Goal: Transaction & Acquisition: Purchase product/service

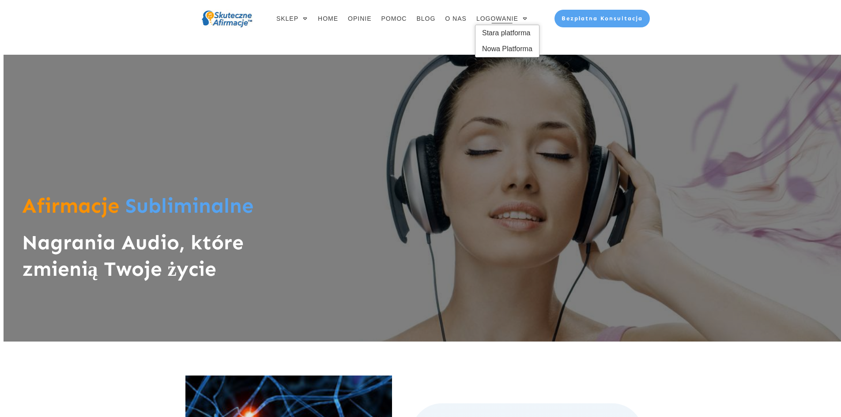
click at [518, 23] on link "LOGOWANIE" at bounding box center [502, 18] width 52 height 12
click at [516, 31] on span "Stara platforma" at bounding box center [507, 33] width 50 height 14
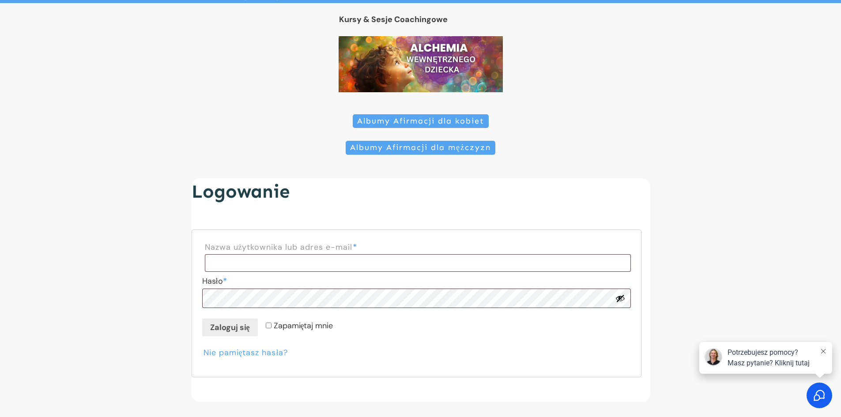
scroll to position [127, 0]
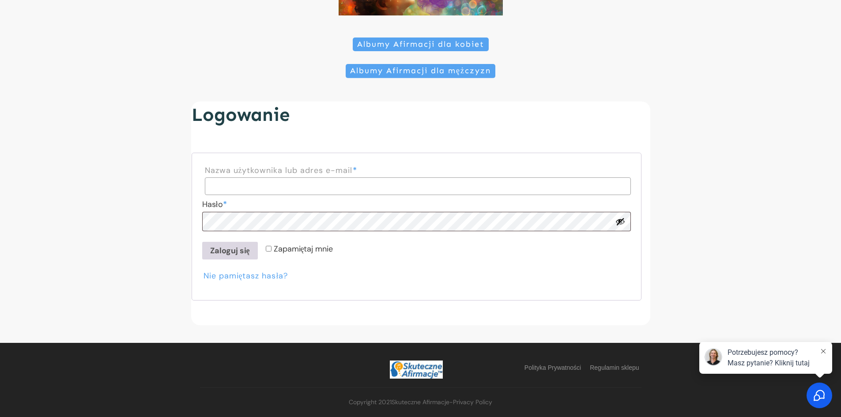
type input "**********"
click at [229, 250] on button "Zaloguj się" at bounding box center [230, 251] width 56 height 18
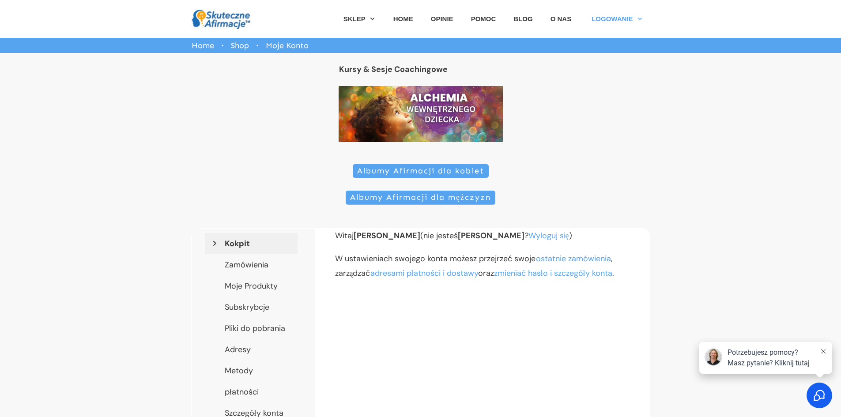
click at [402, 172] on span "Albumy Afirmacji dla kobiet" at bounding box center [420, 171] width 127 height 10
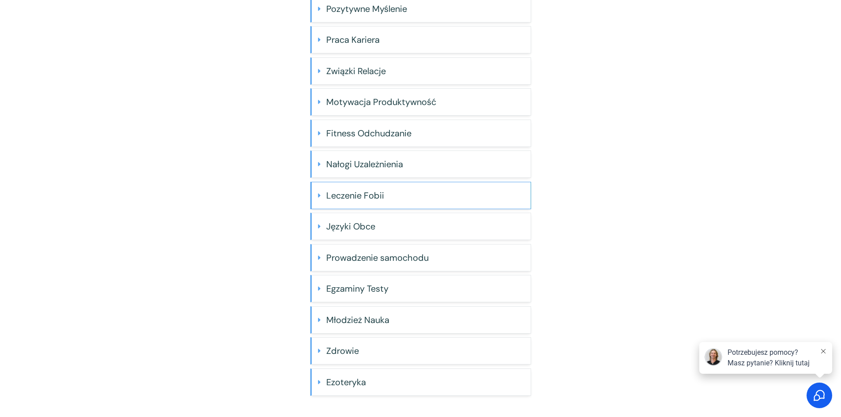
scroll to position [250, 0]
click at [357, 347] on h4 "Zdrowie" at bounding box center [425, 351] width 198 height 18
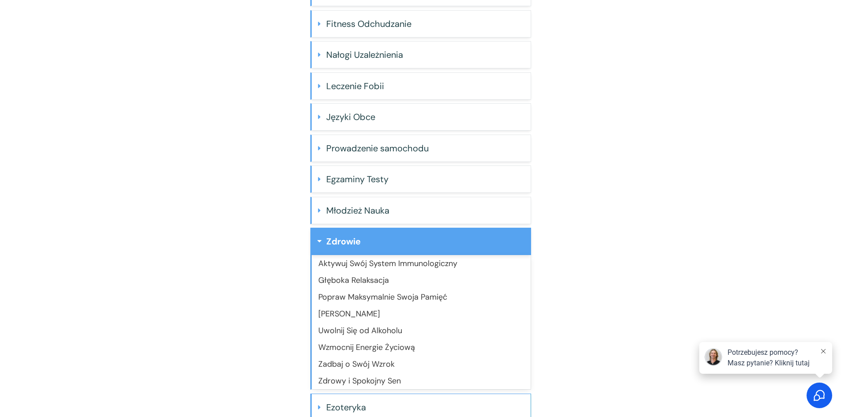
scroll to position [384, 0]
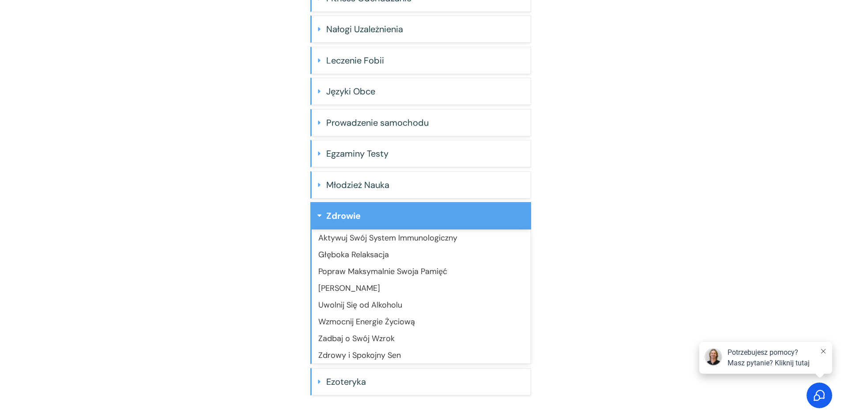
click at [387, 321] on link "Wzmocnij Energie Życiową" at bounding box center [366, 321] width 97 height 11
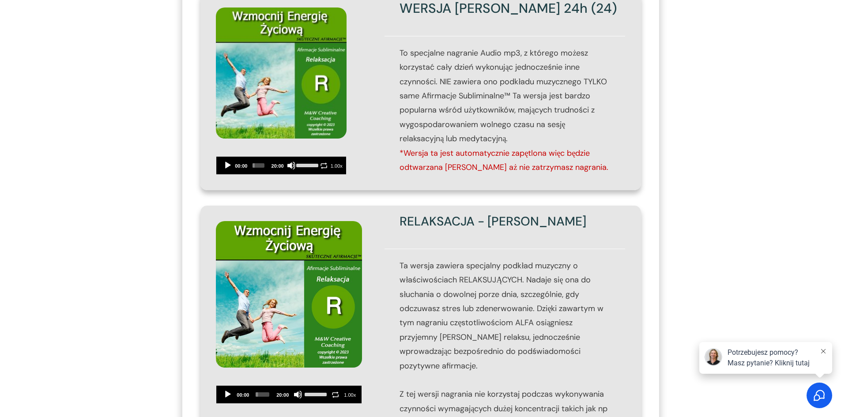
scroll to position [353, 0]
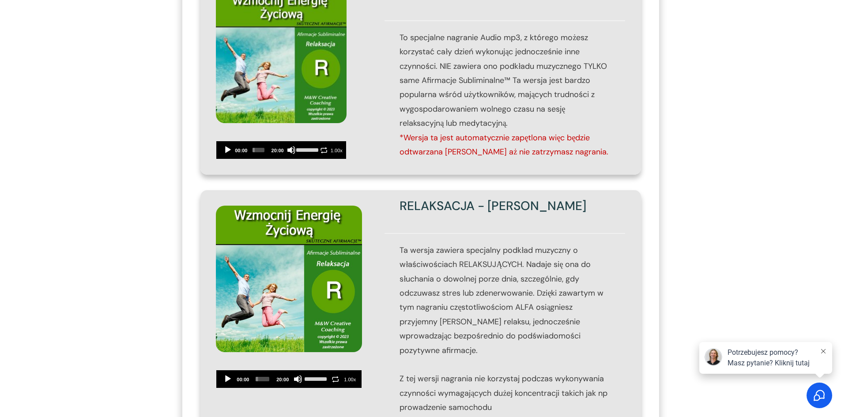
click at [223, 373] on div "Audio Player" at bounding box center [228, 379] width 14 height 18
